Goal: Check status: Check status

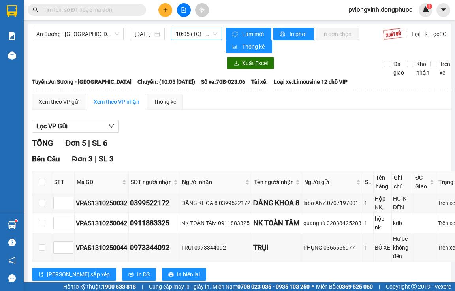
click at [190, 35] on span "10:05 (TC) - 70B-023.06" at bounding box center [196, 34] width 41 height 12
click at [194, 39] on span "10:05 (TC) - 70B-023.06" at bounding box center [196, 34] width 41 height 12
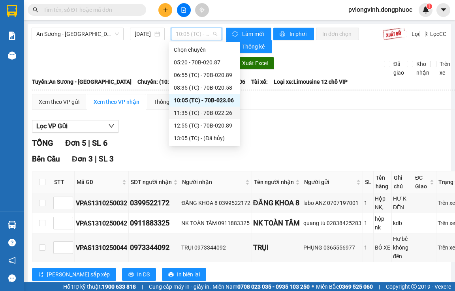
click at [221, 114] on div "11:35 (TC) - 70B-022.26" at bounding box center [205, 113] width 62 height 9
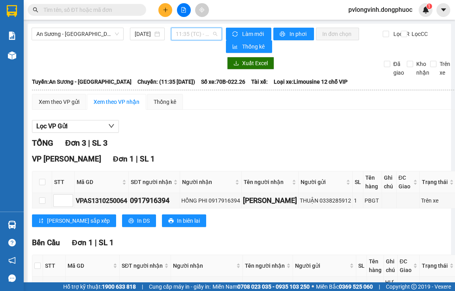
click at [196, 30] on span "11:35 (TC) - 70B-022.26" at bounding box center [196, 34] width 41 height 12
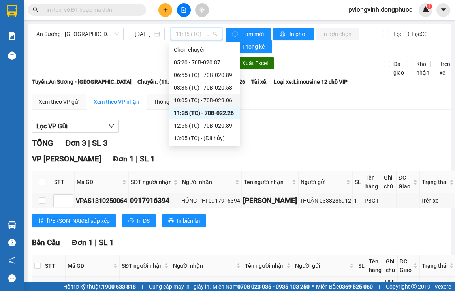
click at [218, 104] on div "10:05 (TC) - 70B-023.06" at bounding box center [205, 100] width 62 height 9
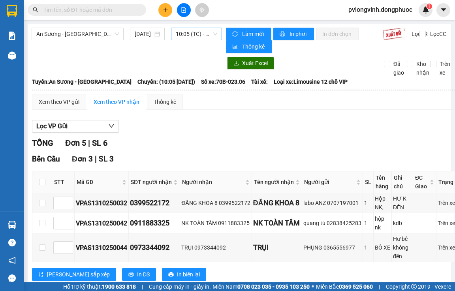
drag, startPoint x: 191, startPoint y: 42, endPoint x: 191, endPoint y: 37, distance: 4.8
click at [191, 41] on div "An Sương - Châu Thành 13/10/2025 10:05 (TC) - 70B-023.06" at bounding box center [127, 40] width 190 height 25
click at [191, 37] on span "10:05 (TC) - 70B-023.06" at bounding box center [196, 34] width 41 height 12
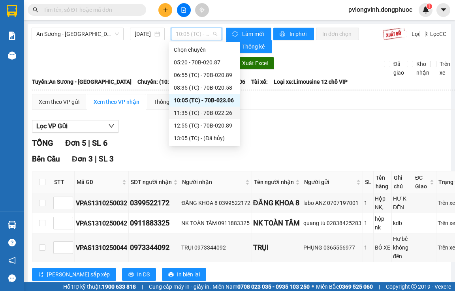
click at [198, 111] on div "11:35 (TC) - 70B-022.26" at bounding box center [205, 113] width 62 height 9
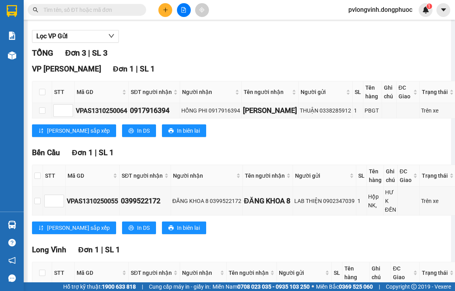
scroll to position [158, 0]
